Goal: Task Accomplishment & Management: Manage account settings

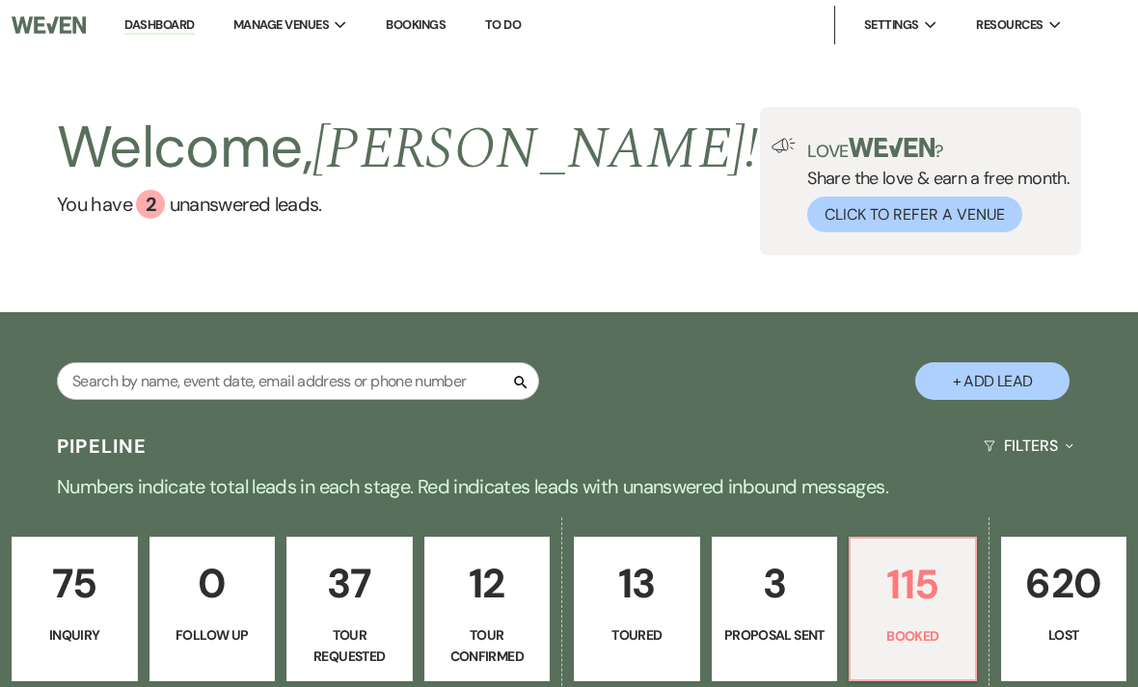
click at [558, 120] on div "Welcome, [PERSON_NAME] ! You have 2 unanswered lead s . Love ? Share the love &…" at bounding box center [569, 181] width 1138 height 148
click at [0, 0] on li "Brookledge" at bounding box center [0, 0] width 0 height 0
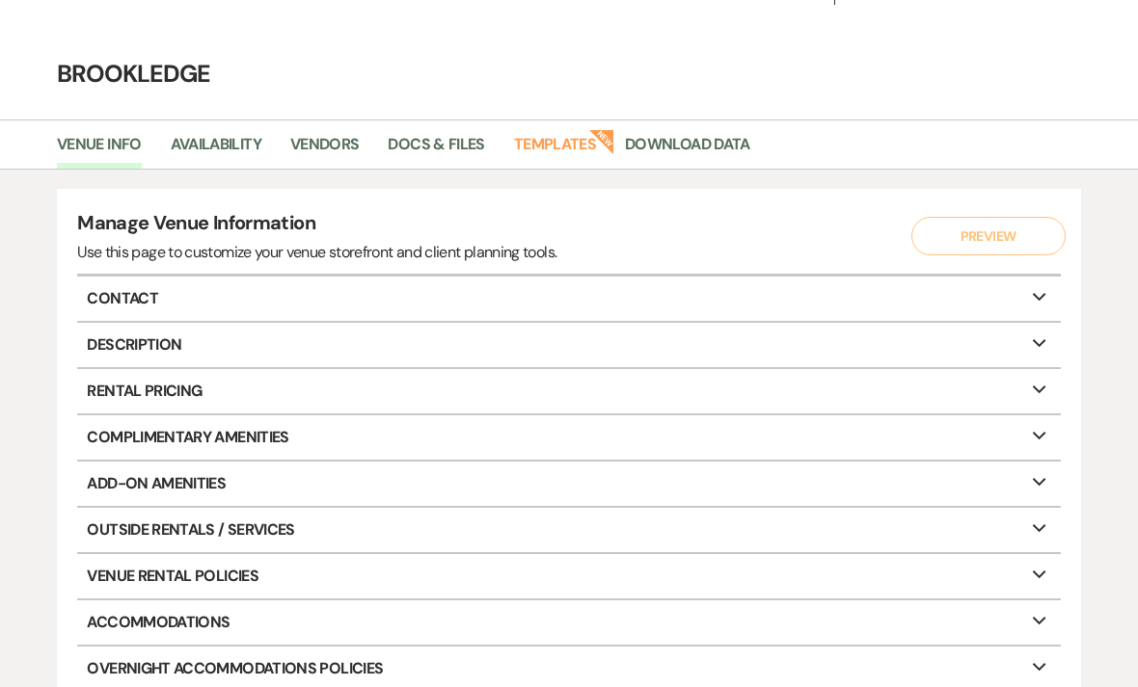
scroll to position [44, 0]
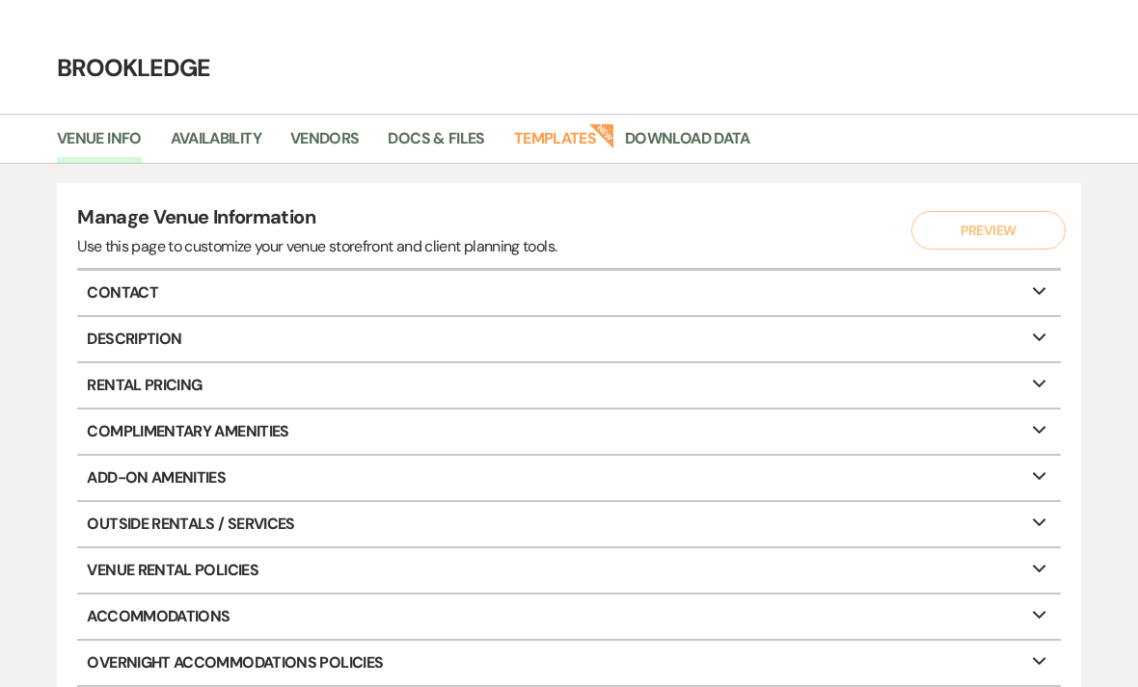
click at [340, 145] on link "Vendors" at bounding box center [324, 145] width 69 height 37
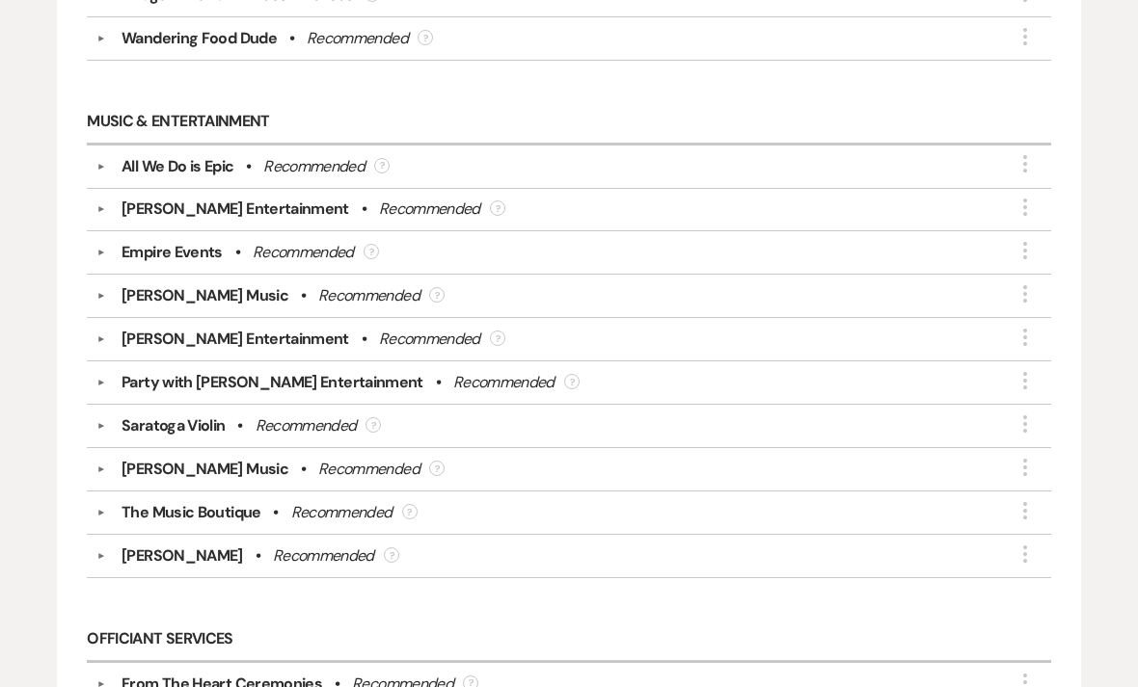
scroll to position [3276, 0]
click at [102, 162] on button "▼" at bounding box center [101, 167] width 23 height 10
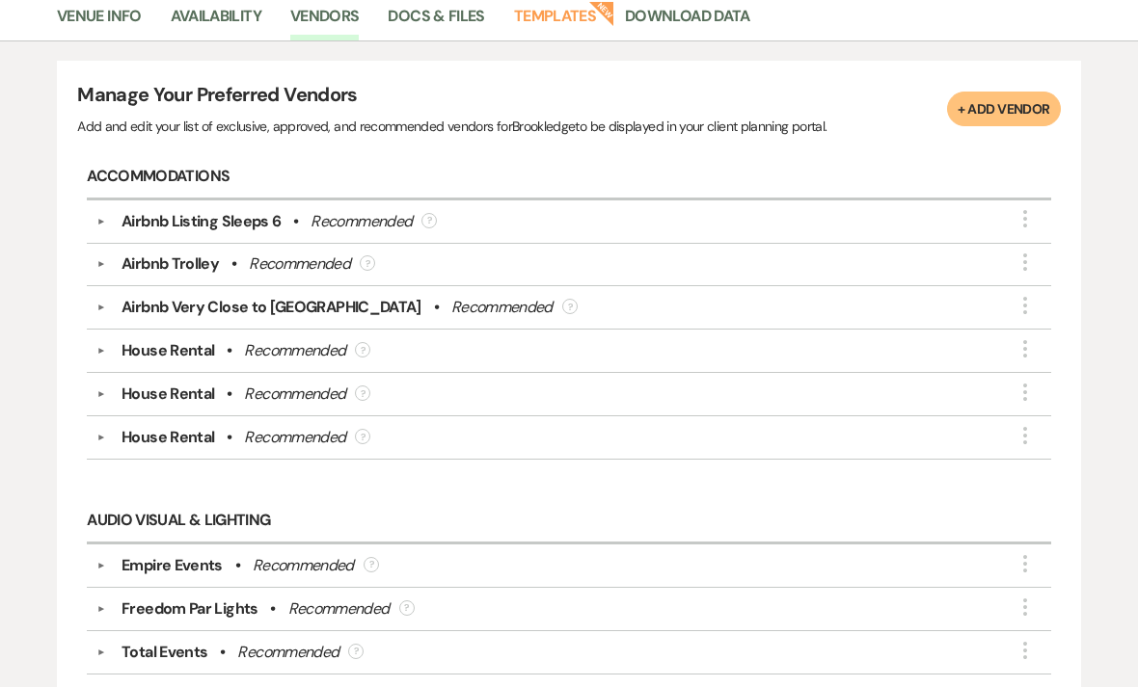
scroll to position [0, 0]
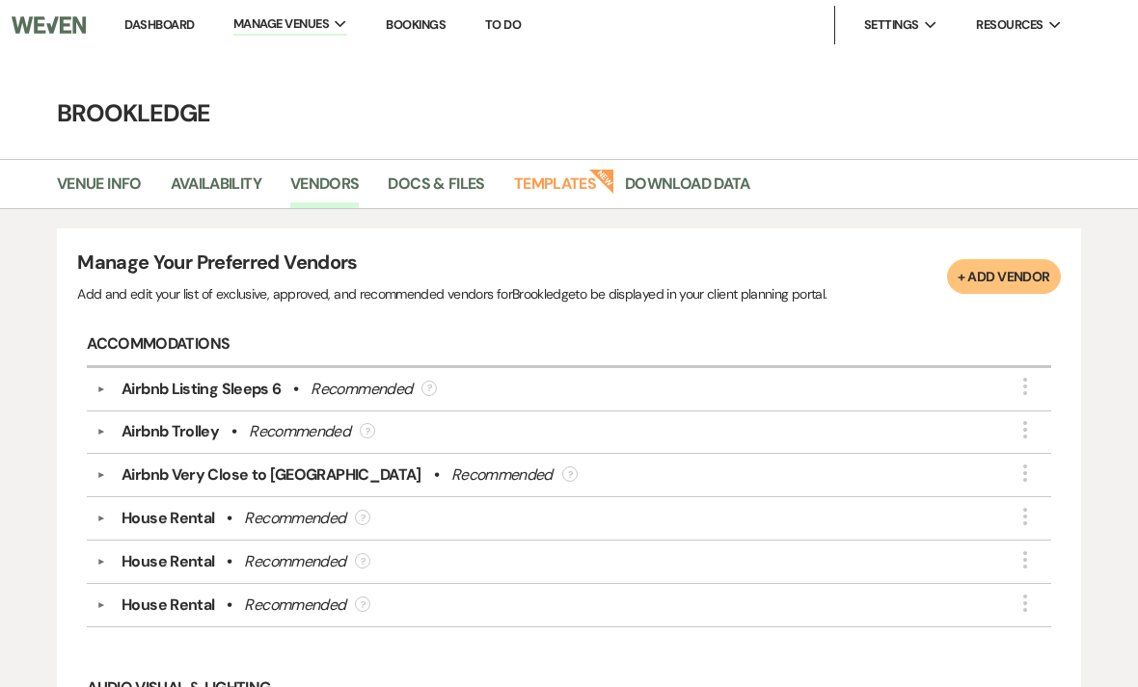
click at [148, 29] on link "Dashboard" at bounding box center [158, 24] width 69 height 16
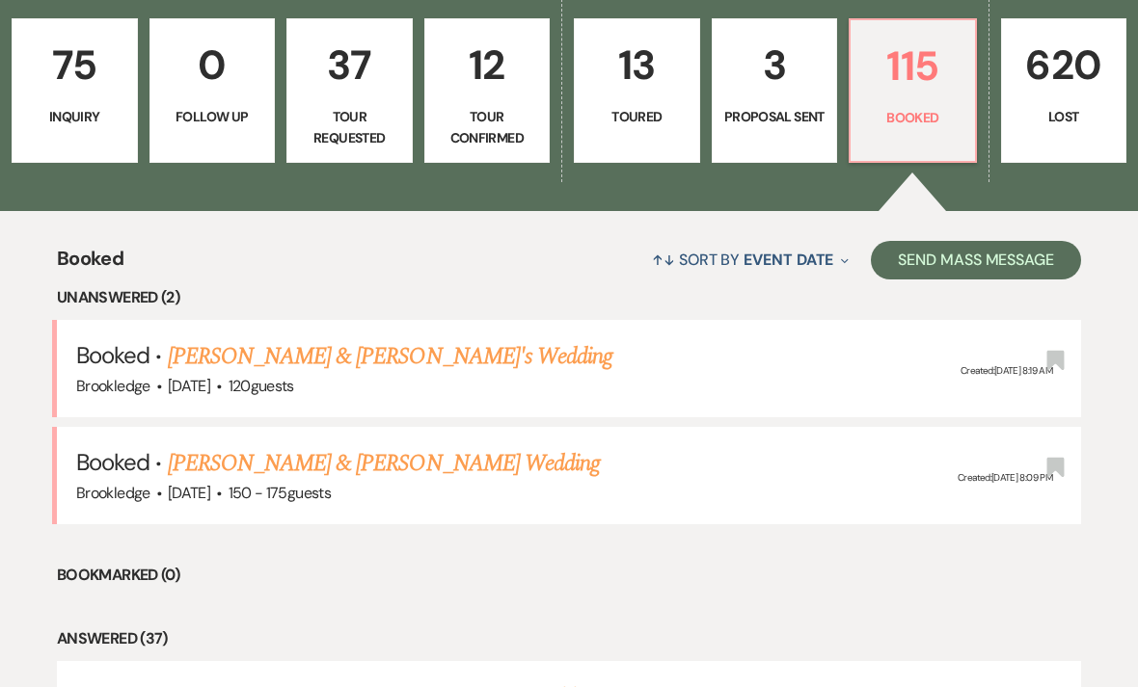
scroll to position [519, 0]
click at [776, 375] on div "Brookledge · [DATE] · 120 guests" at bounding box center [568, 386] width 985 height 25
click at [374, 356] on link "[PERSON_NAME] & [PERSON_NAME]'s Wedding" at bounding box center [390, 356] width 445 height 35
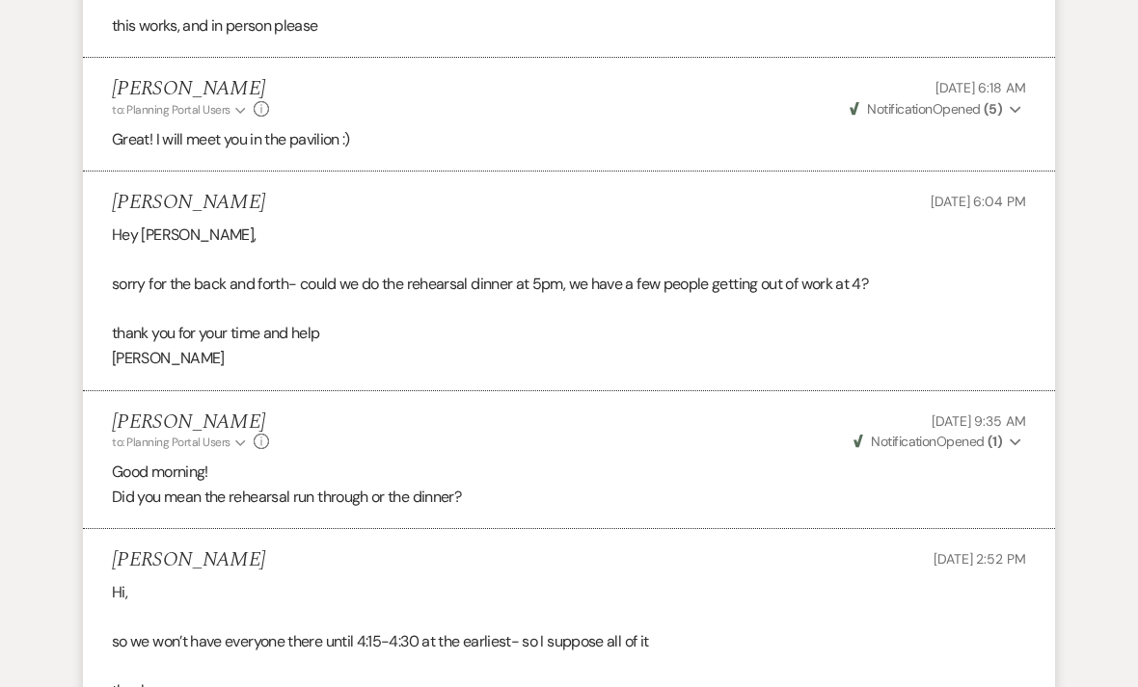
scroll to position [2415, 0]
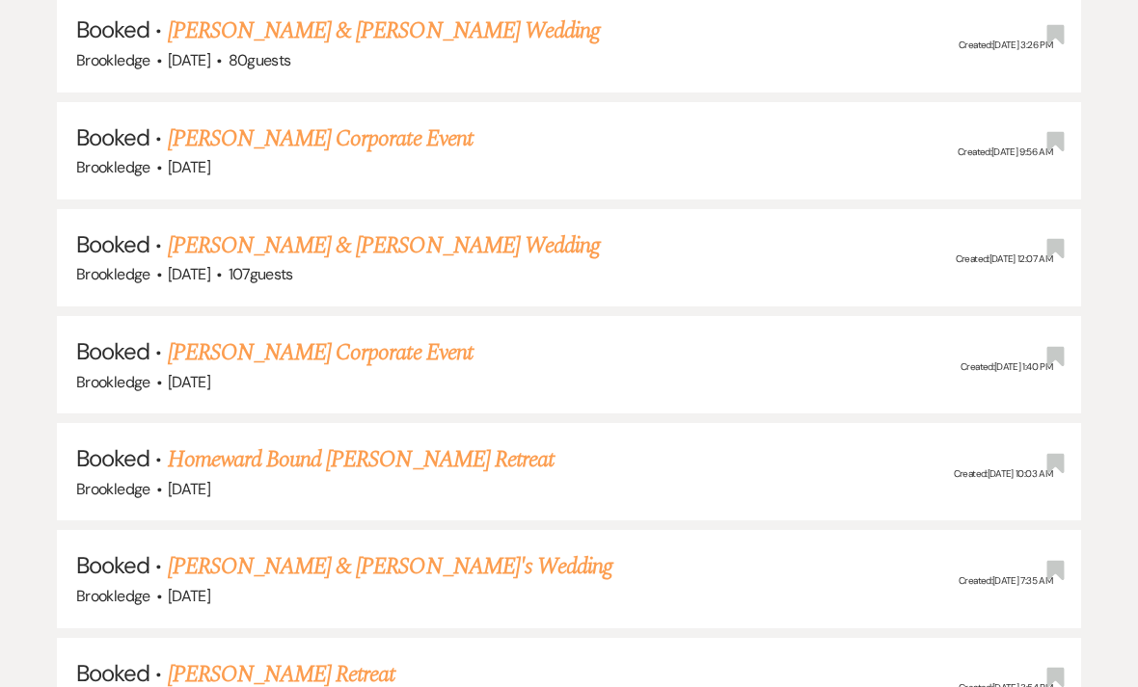
scroll to position [9749, 0]
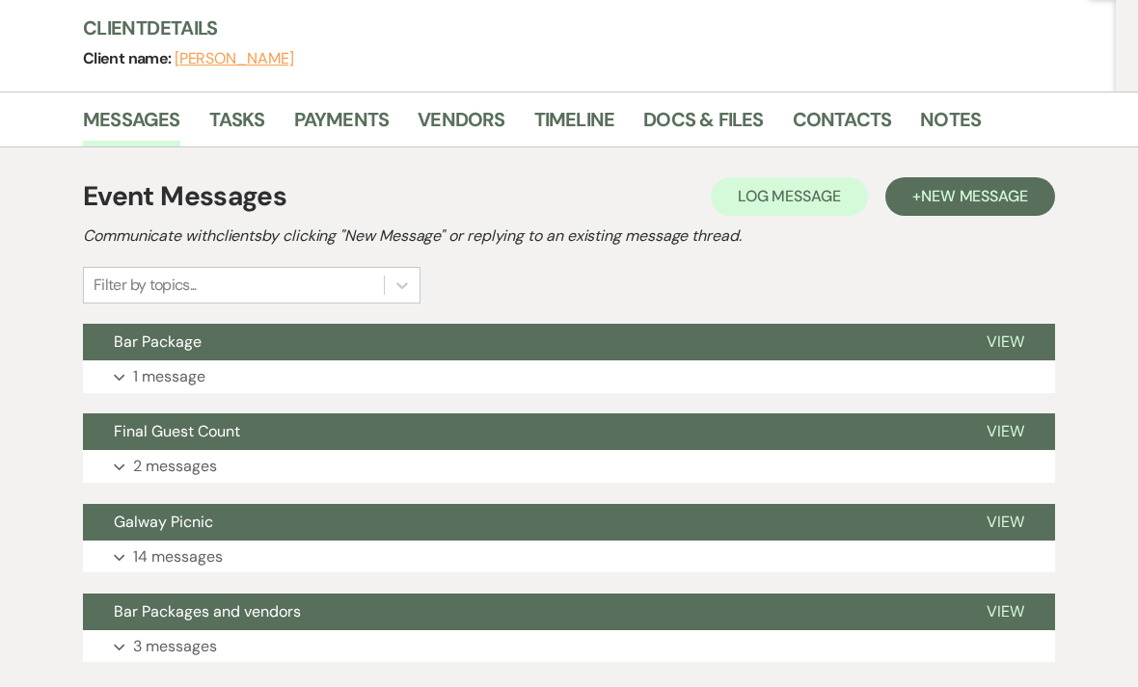
scroll to position [225, 0]
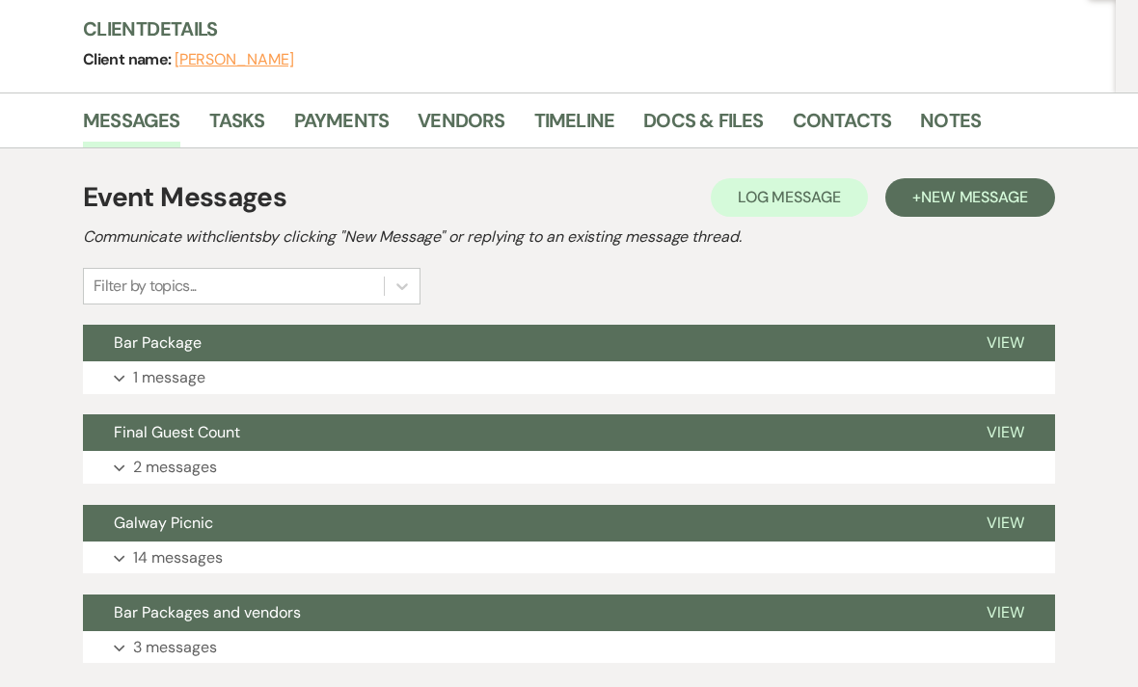
click at [225, 118] on link "Tasks" at bounding box center [237, 126] width 56 height 42
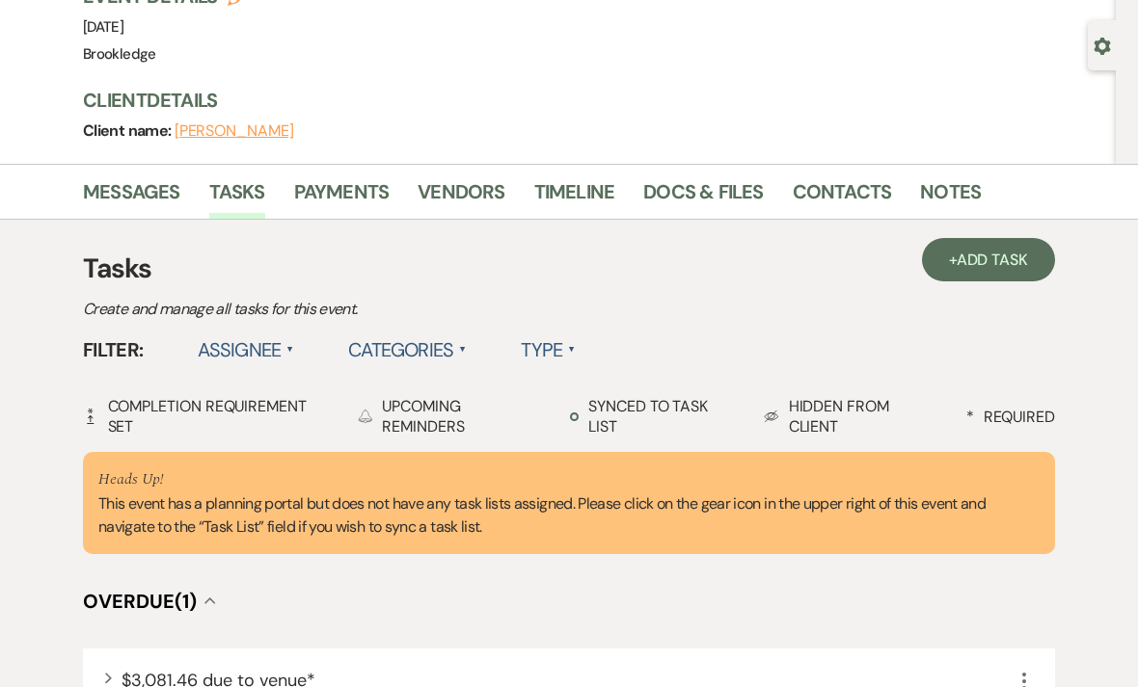
scroll to position [152, 0]
click at [955, 186] on link "Notes" at bounding box center [950, 198] width 61 height 42
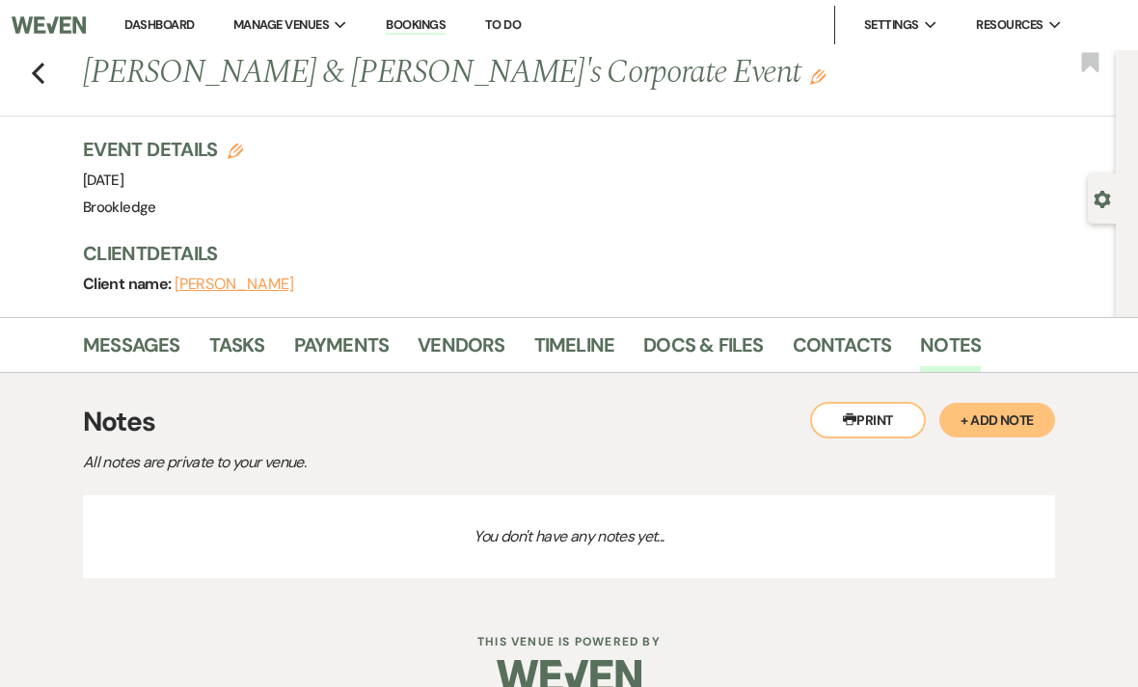
click at [833, 333] on link "Contacts" at bounding box center [842, 351] width 99 height 42
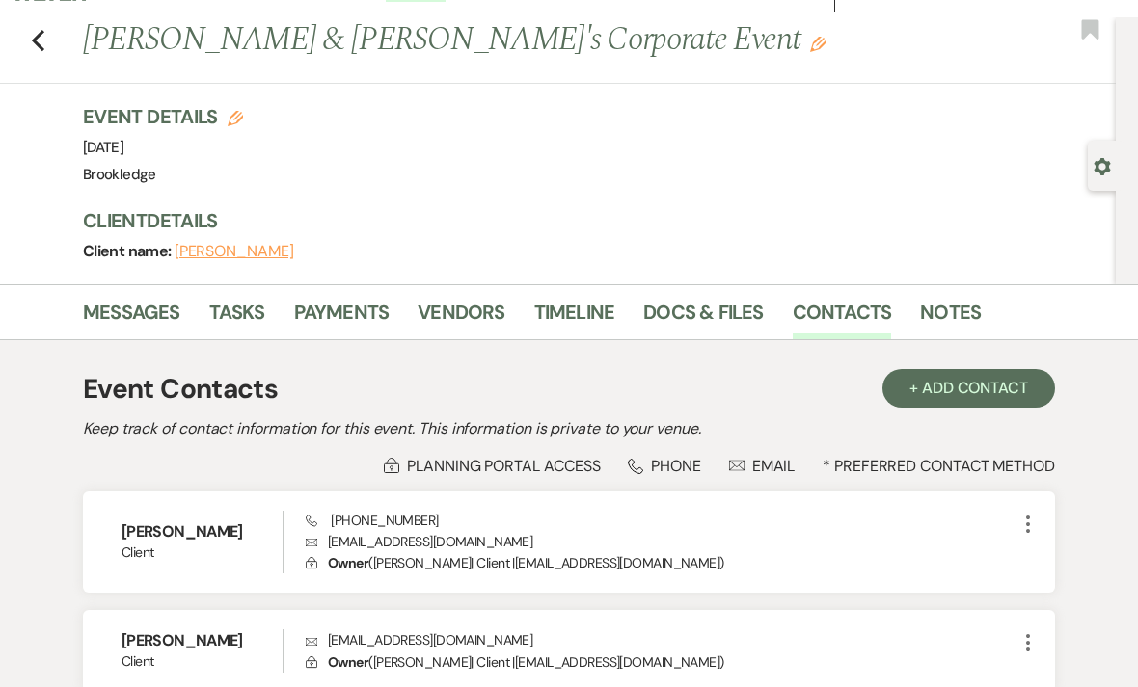
scroll to position [34, 0]
click at [574, 311] on link "Timeline" at bounding box center [574, 317] width 81 height 42
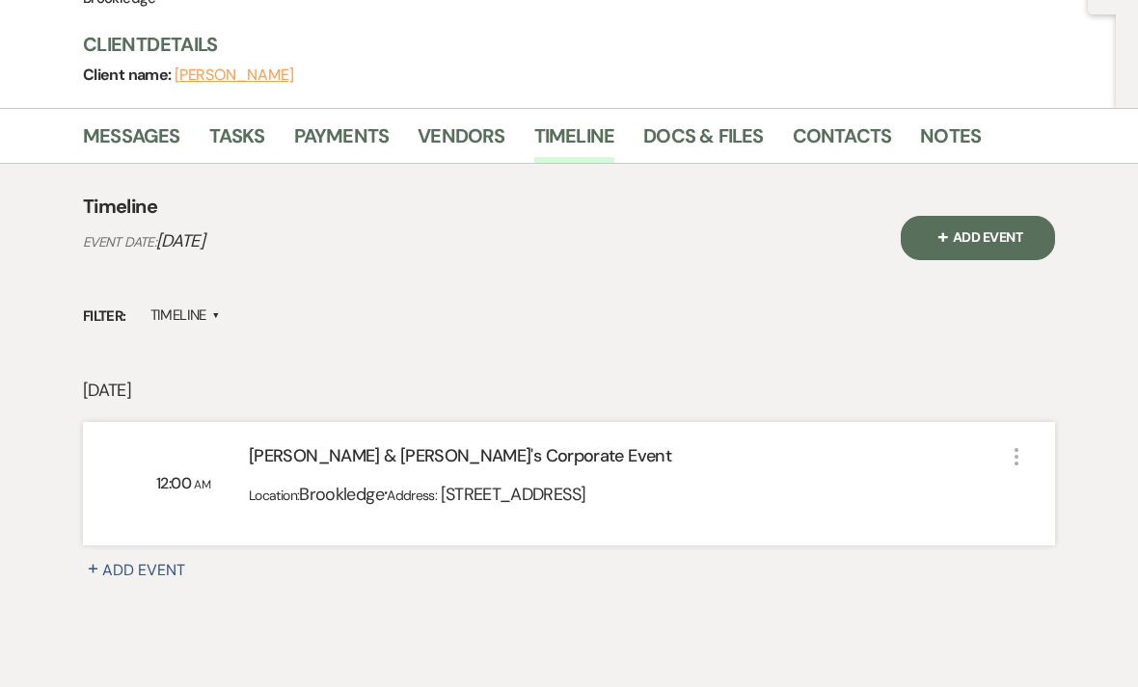
scroll to position [239, 0]
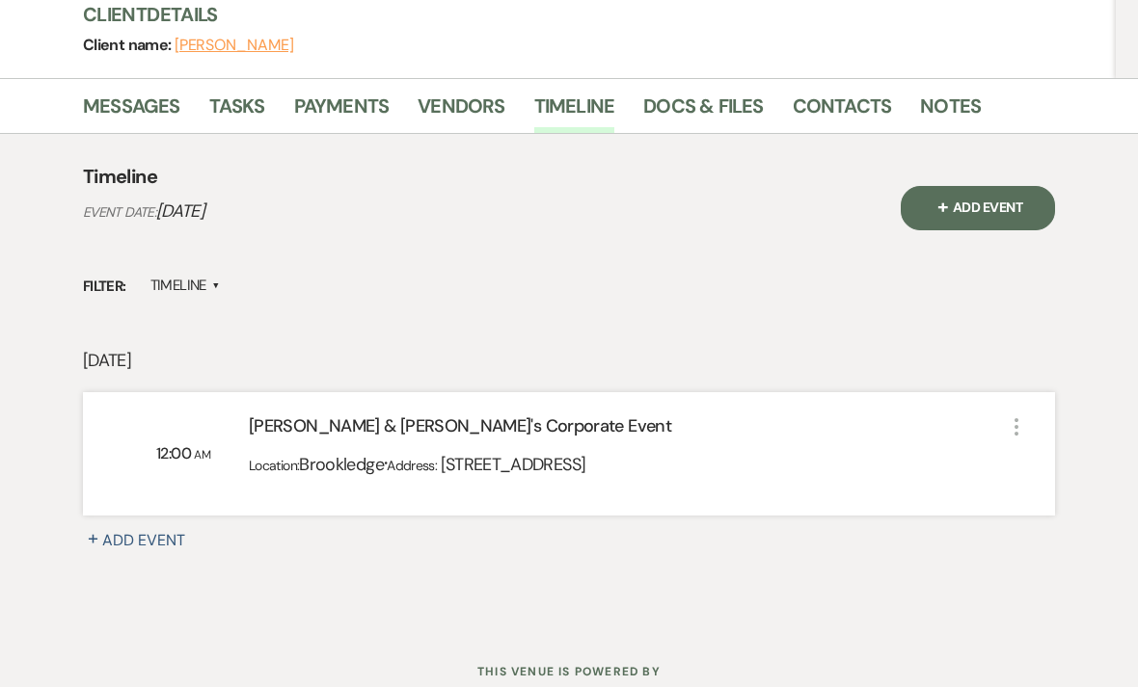
click at [857, 94] on link "Contacts" at bounding box center [842, 112] width 99 height 42
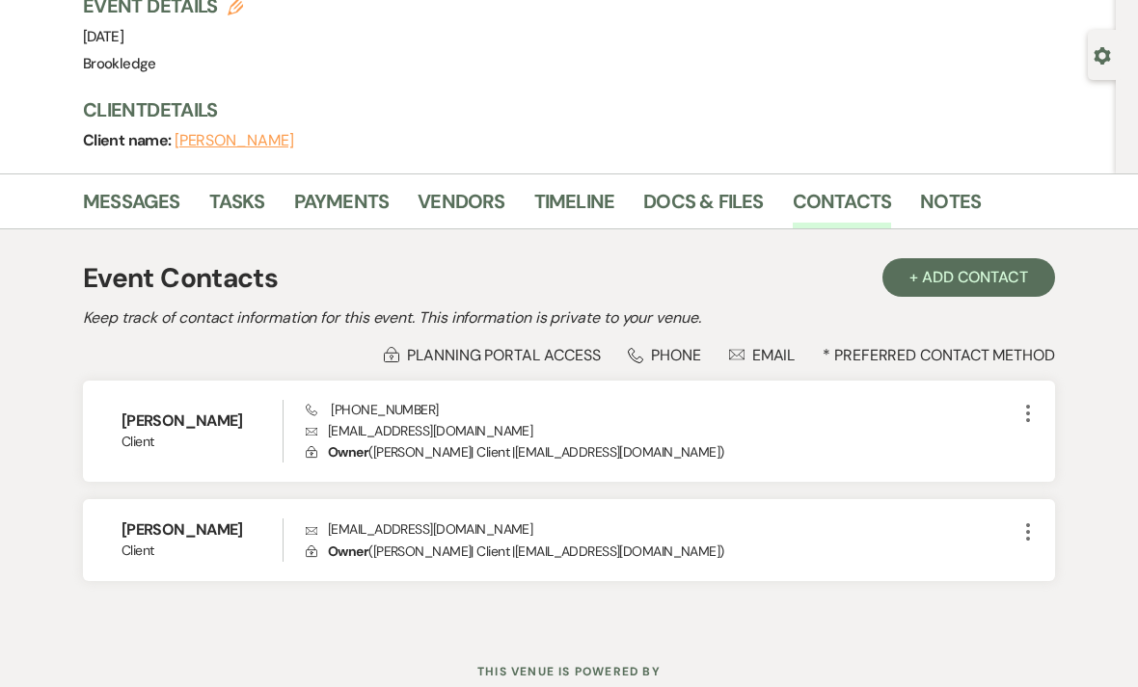
click at [711, 200] on link "Docs & Files" at bounding box center [703, 207] width 120 height 42
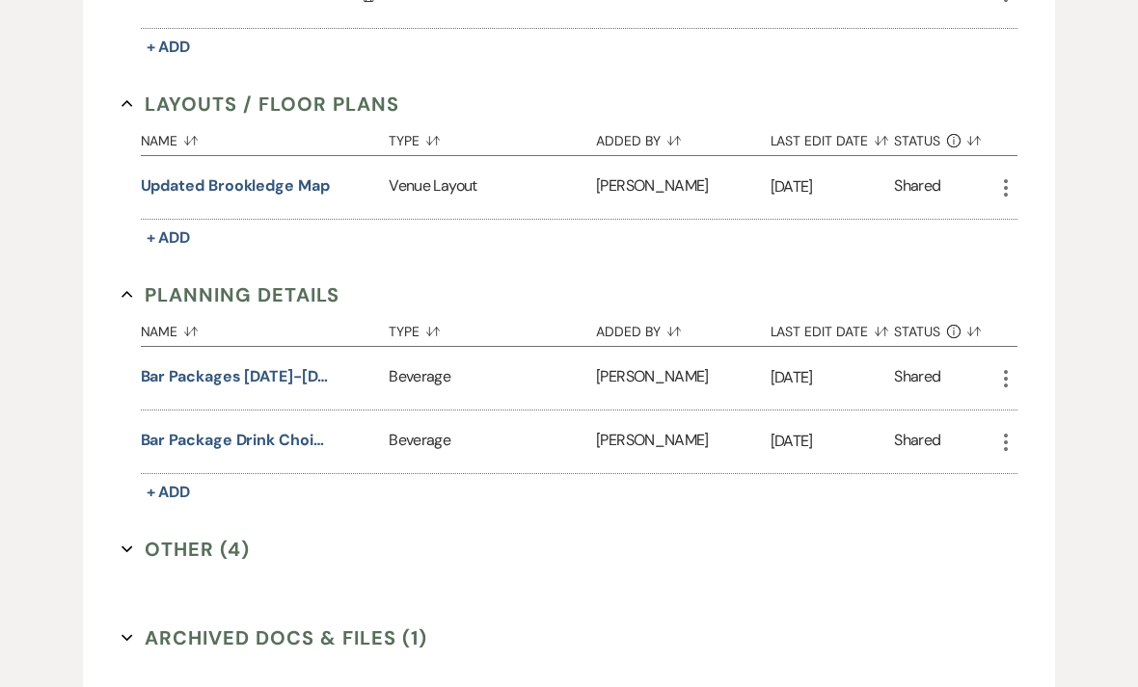
scroll to position [920, 0]
click at [203, 534] on button "Other (4) Expand" at bounding box center [185, 548] width 129 height 29
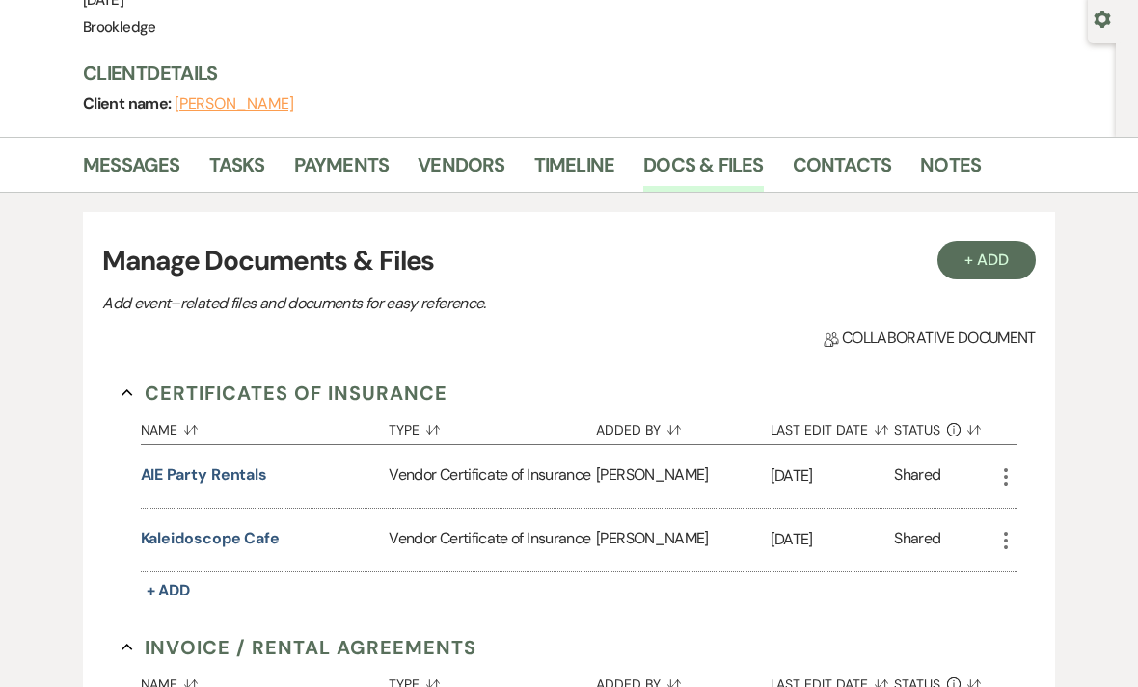
scroll to position [176, 0]
